Goal: Task Accomplishment & Management: Manage account settings

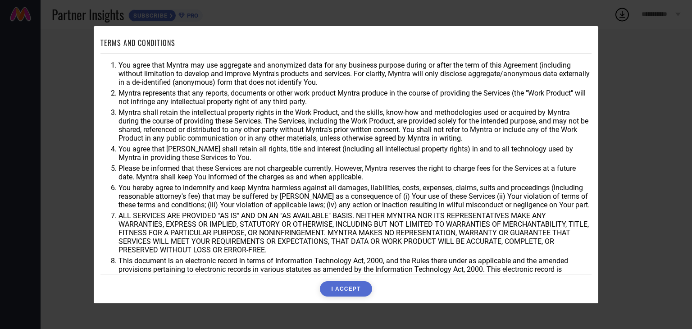
scroll to position [26, 0]
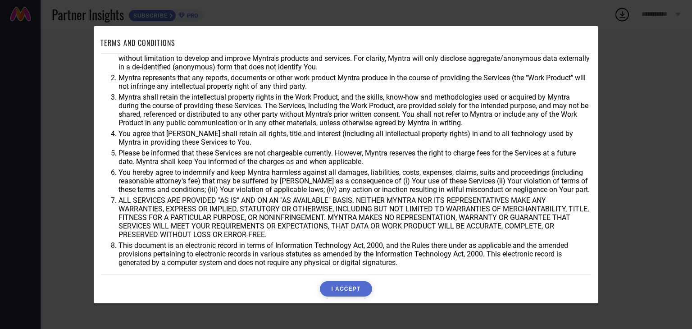
click at [641, 63] on div "TERMS AND CONDITIONS You agree that Myntra may use aggregate and anonymized dat…" at bounding box center [346, 164] width 692 height 329
click at [351, 286] on button "I ACCEPT" at bounding box center [346, 288] width 52 height 15
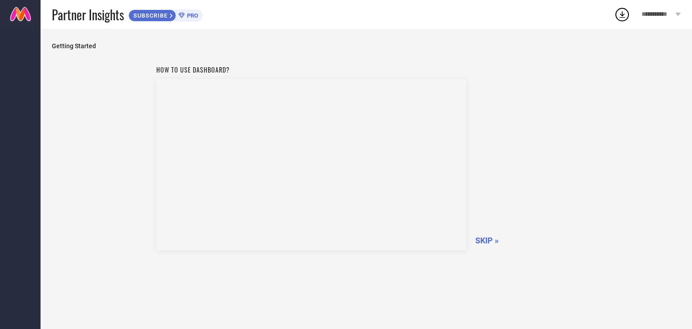
click at [487, 238] on span "SKIP »" at bounding box center [486, 240] width 23 height 9
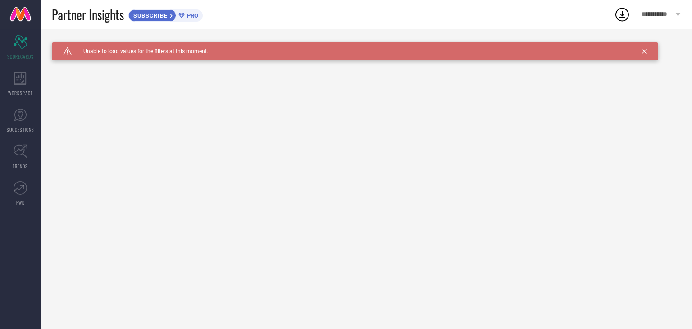
click at [162, 15] on span "SUBSCRIBE" at bounding box center [149, 15] width 41 height 7
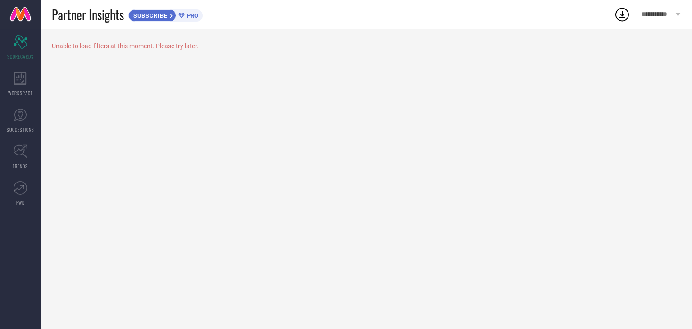
click at [192, 17] on span "PRO" at bounding box center [192, 15] width 14 height 7
click at [23, 85] on div "WORKSPACE" at bounding box center [20, 84] width 41 height 36
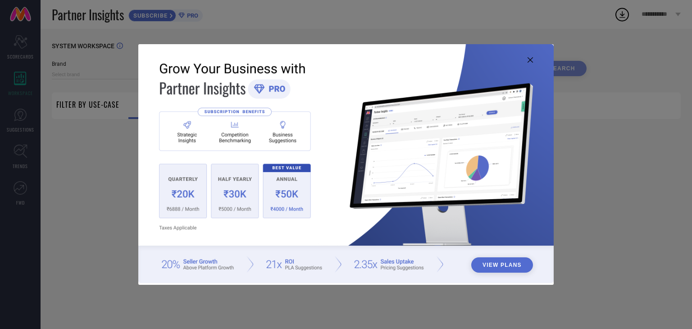
type input "1 STOP FASHION"
type input "All"
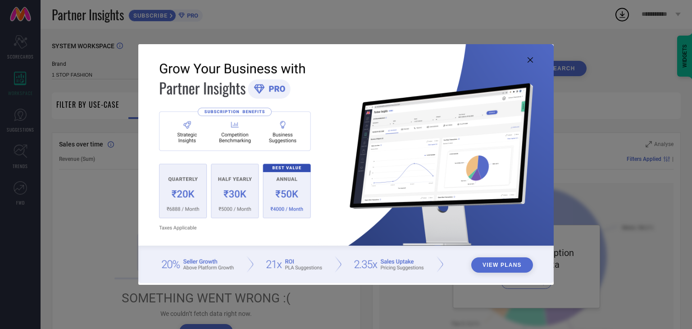
click at [532, 59] on icon at bounding box center [530, 59] width 5 height 5
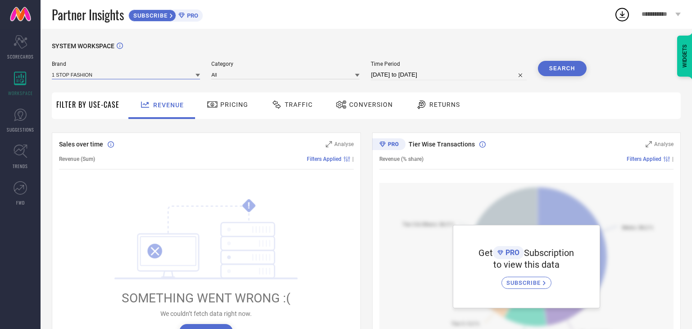
click at [95, 74] on input at bounding box center [126, 74] width 148 height 9
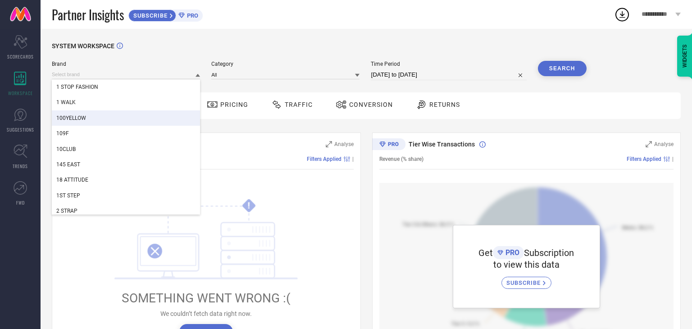
click at [678, 13] on icon at bounding box center [677, 15] width 5 height 4
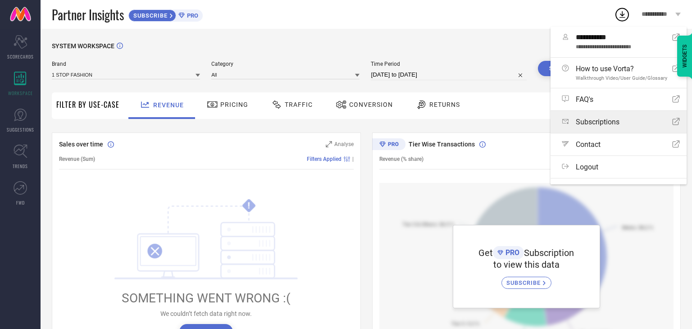
click at [625, 121] on div "Subscriptions Open Icon" at bounding box center [621, 122] width 118 height 9
click at [439, 35] on div "SYSTEM WORKSPACE Brand 1 STOP FASHION Category All Time Period 06-09-2025 to 06…" at bounding box center [367, 318] width 652 height 579
